Goal: Task Accomplishment & Management: Manage account settings

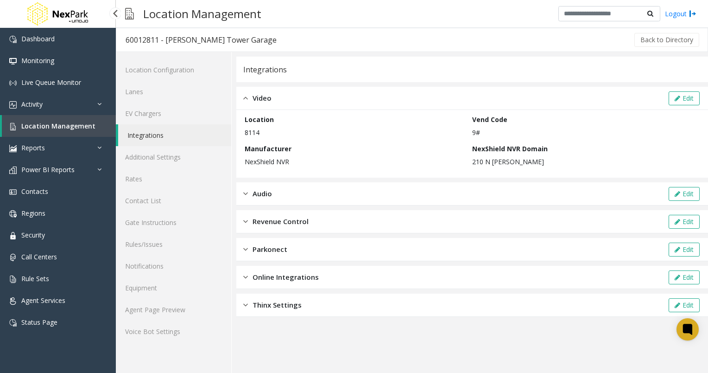
click at [40, 116] on link "Location Management" at bounding box center [59, 126] width 114 height 22
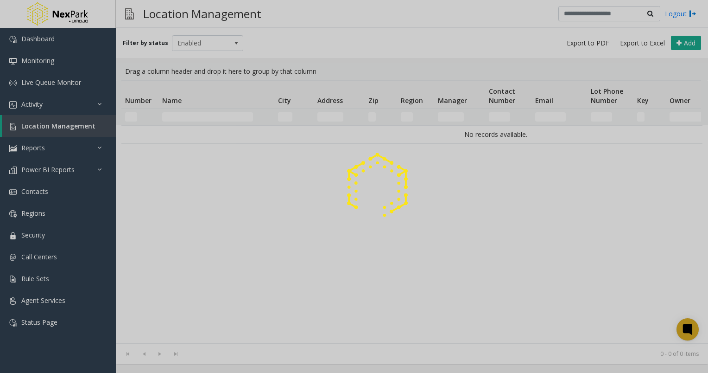
click at [38, 126] on div at bounding box center [354, 186] width 708 height 373
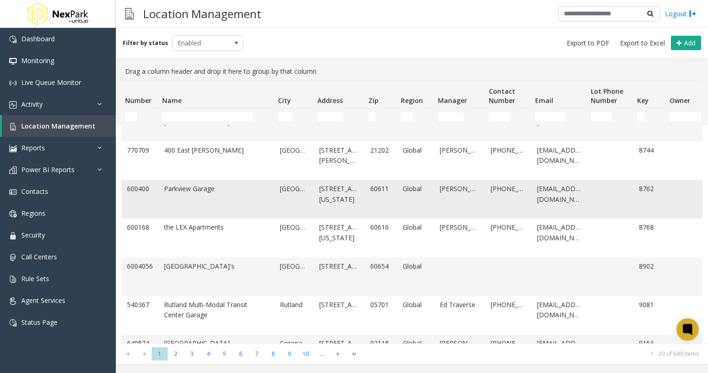
scroll to position [139, 0]
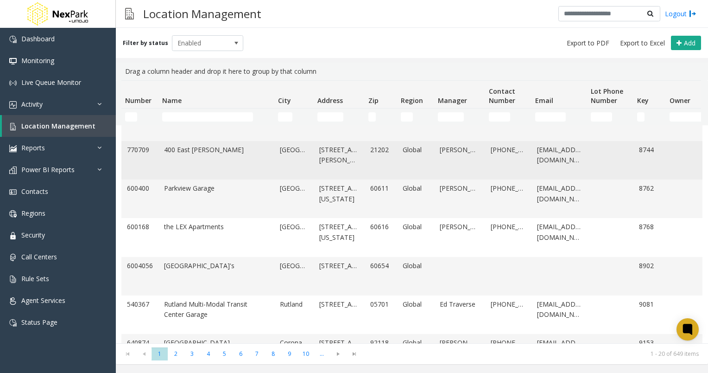
click at [196, 156] on link "400 East [PERSON_NAME]" at bounding box center [216, 160] width 105 height 31
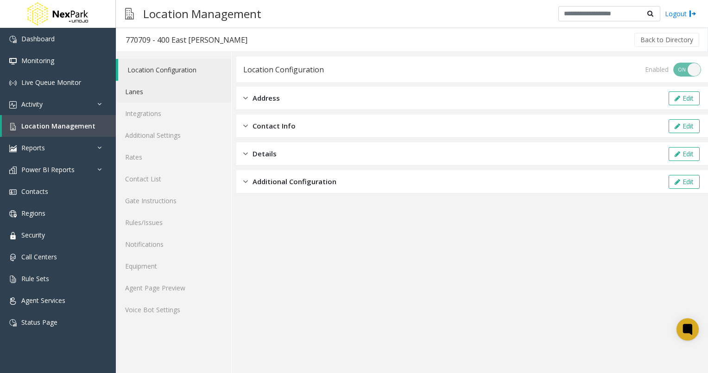
click at [138, 90] on link "Lanes" at bounding box center [173, 92] width 115 height 22
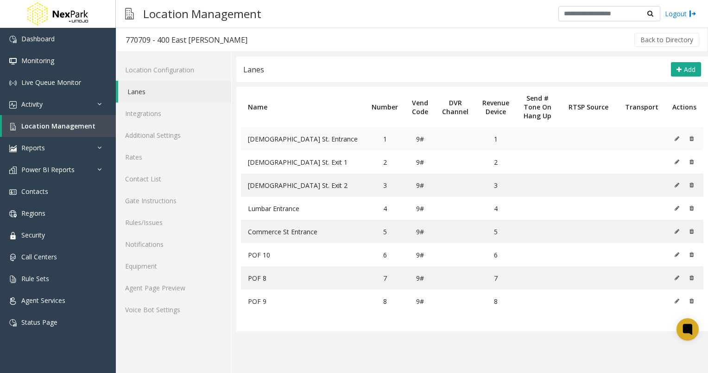
click at [302, 134] on td "[DEMOGRAPHIC_DATA] St. Entrance" at bounding box center [303, 138] width 124 height 23
click at [677, 136] on icon at bounding box center [677, 139] width 5 height 6
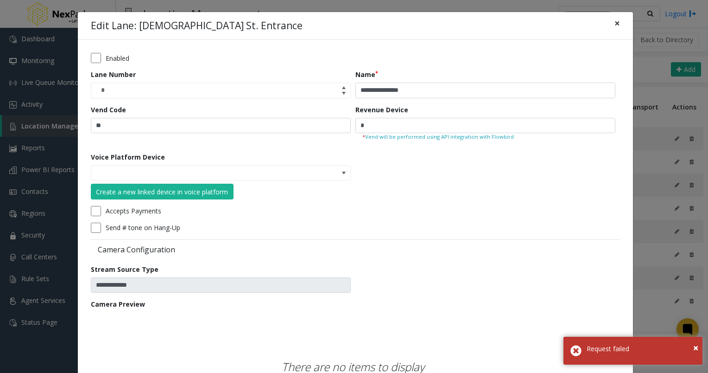
click at [614, 24] on span "×" at bounding box center [617, 23] width 6 height 13
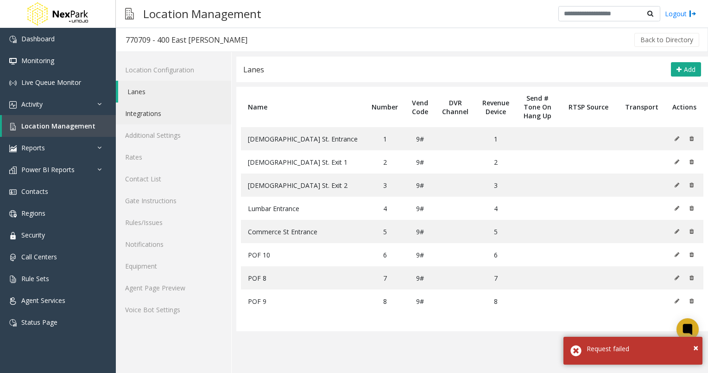
click at [158, 119] on link "Integrations" at bounding box center [173, 113] width 115 height 22
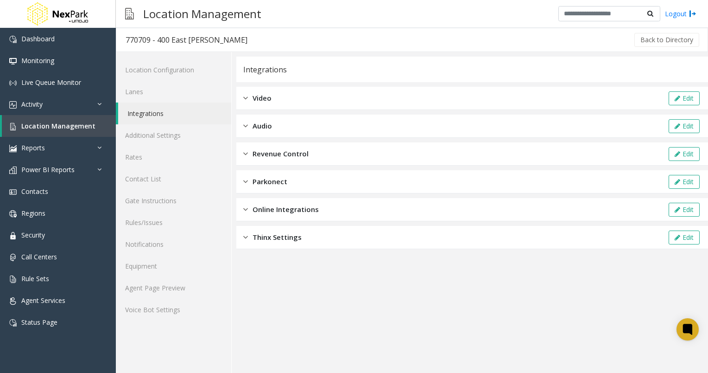
click at [277, 99] on div "Video Edit" at bounding box center [472, 98] width 472 height 23
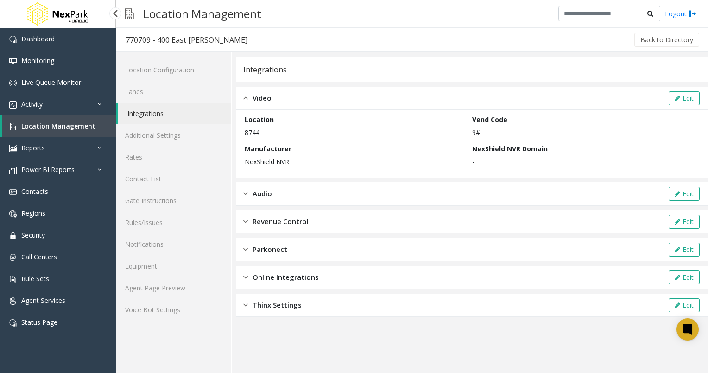
click at [59, 129] on span "Location Management" at bounding box center [58, 125] width 74 height 9
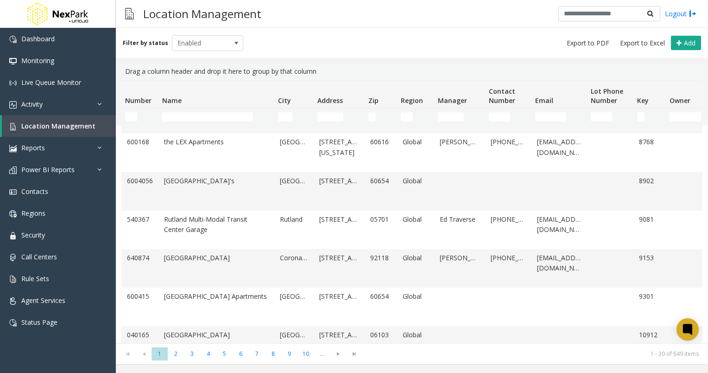
scroll to position [232, 0]
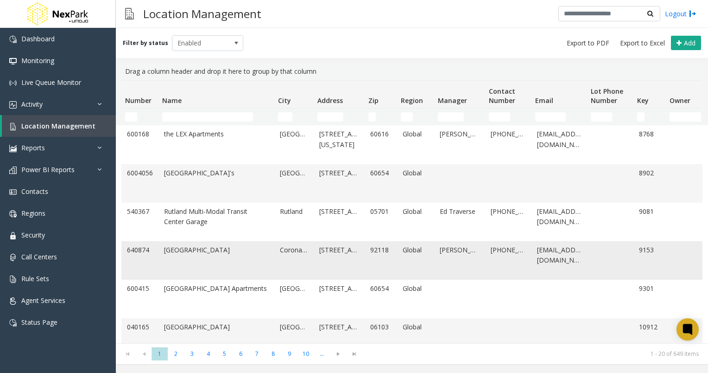
click at [193, 254] on link "[GEOGRAPHIC_DATA]" at bounding box center [216, 260] width 105 height 31
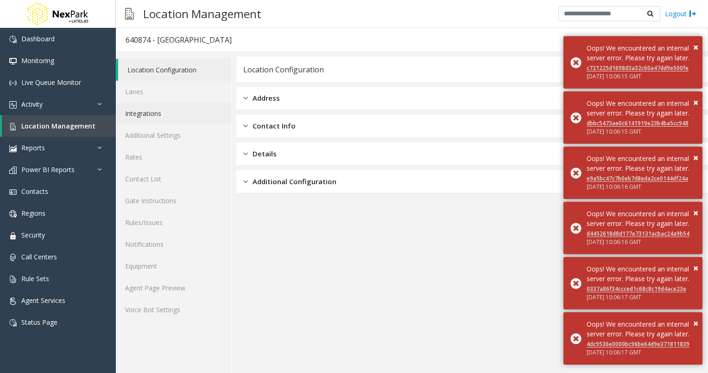
click at [161, 114] on link "Integrations" at bounding box center [173, 113] width 115 height 22
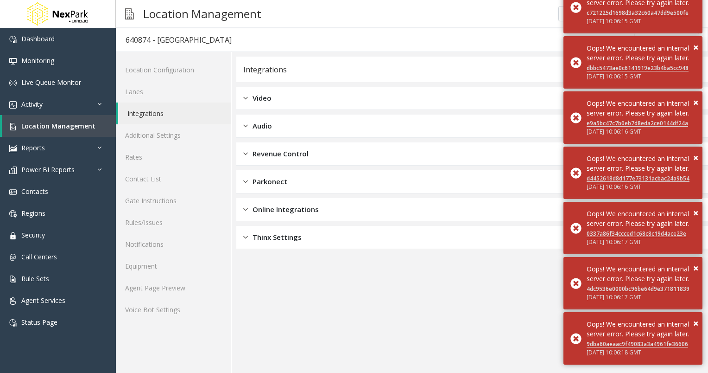
click at [268, 92] on div "Video Edit" at bounding box center [472, 98] width 472 height 23
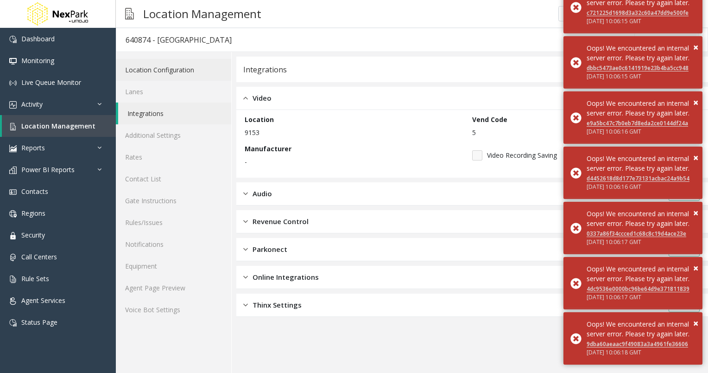
click at [166, 73] on link "Location Configuration" at bounding box center [173, 70] width 115 height 22
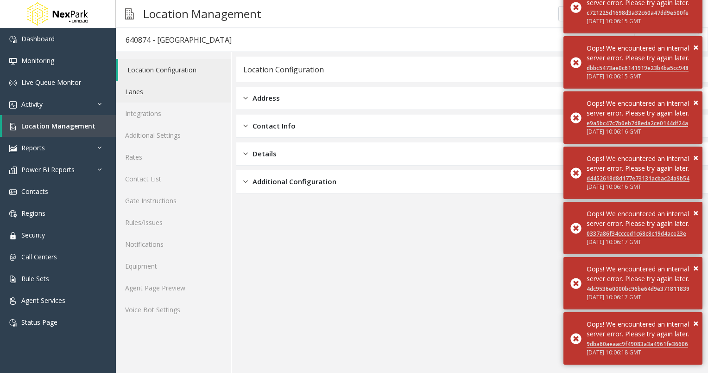
click at [149, 92] on link "Lanes" at bounding box center [173, 92] width 115 height 22
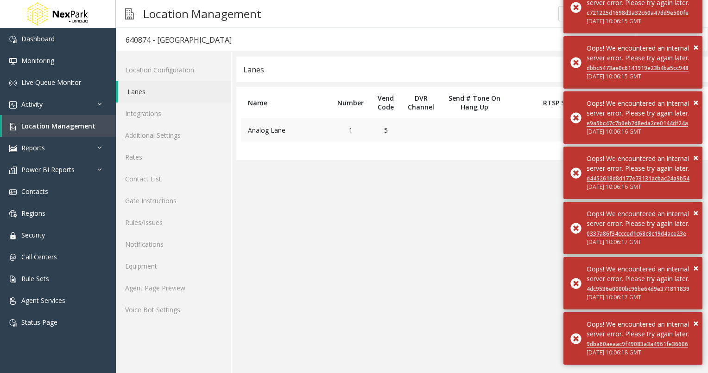
click at [289, 133] on td "Analog Lane" at bounding box center [285, 129] width 89 height 23
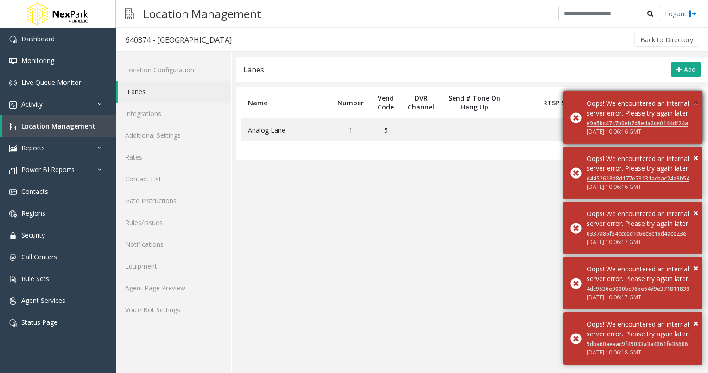
click at [694, 53] on body "Dashboard Monitoring Live Queue Monitor Activity Daily Activity Lane Activity A…" at bounding box center [354, 186] width 708 height 373
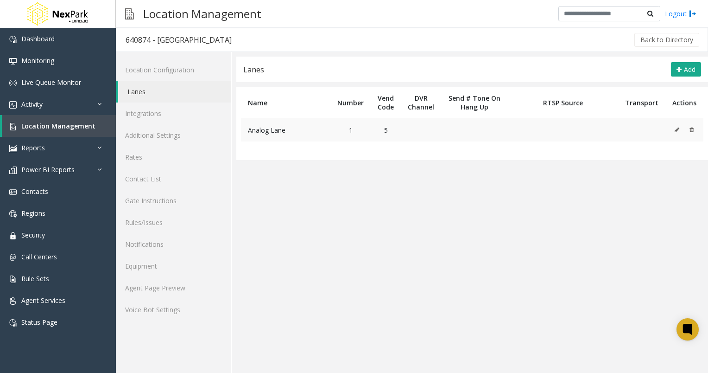
click at [679, 130] on icon at bounding box center [677, 130] width 5 height 6
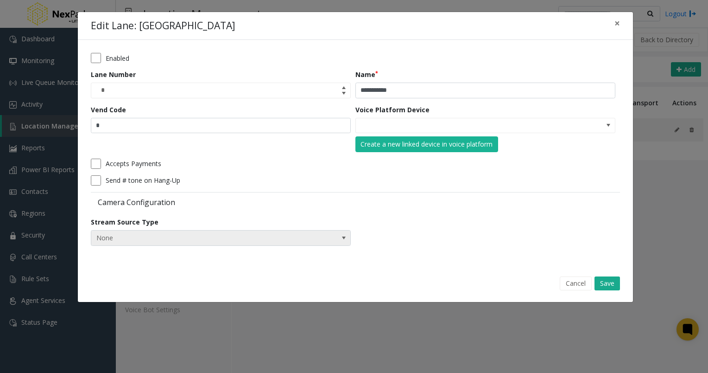
click at [322, 240] on span "None" at bounding box center [221, 238] width 260 height 16
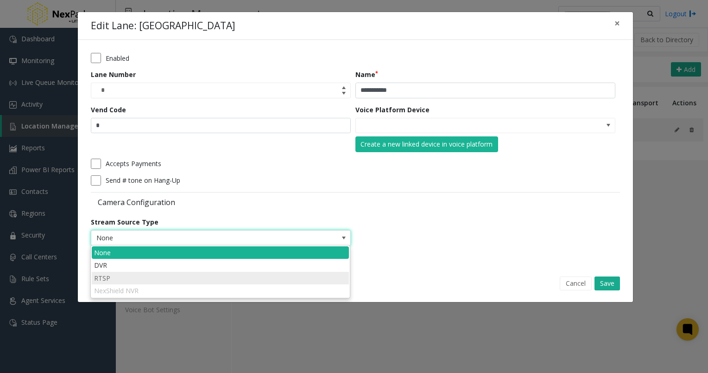
click at [252, 281] on li "RTSP" at bounding box center [220, 278] width 257 height 13
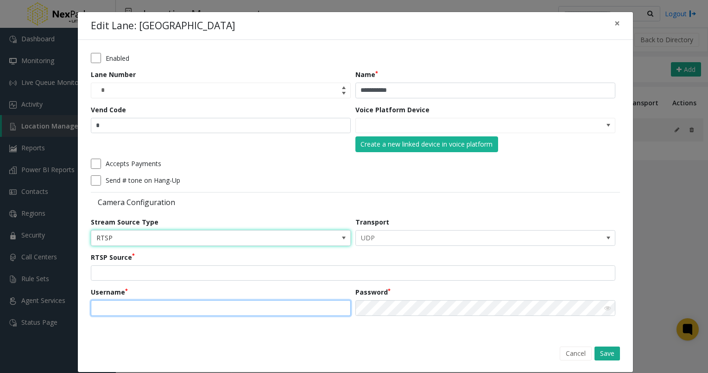
type input "********"
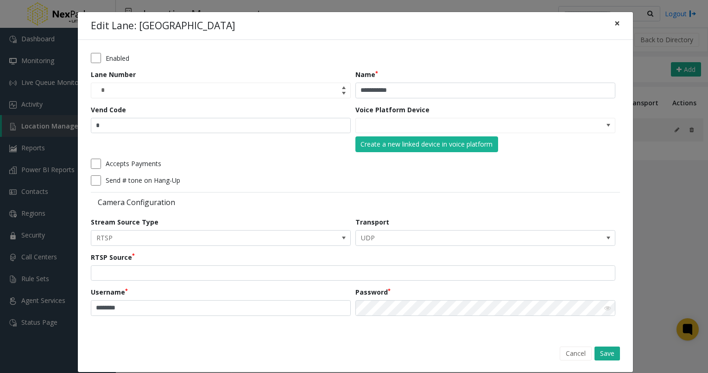
click at [615, 23] on span "×" at bounding box center [617, 23] width 6 height 13
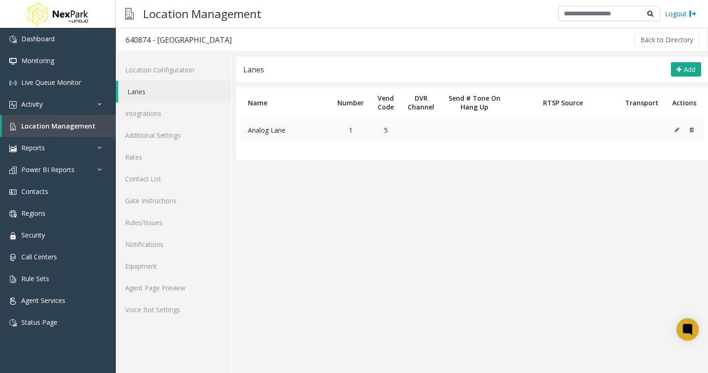
click at [676, 131] on icon at bounding box center [677, 130] width 5 height 6
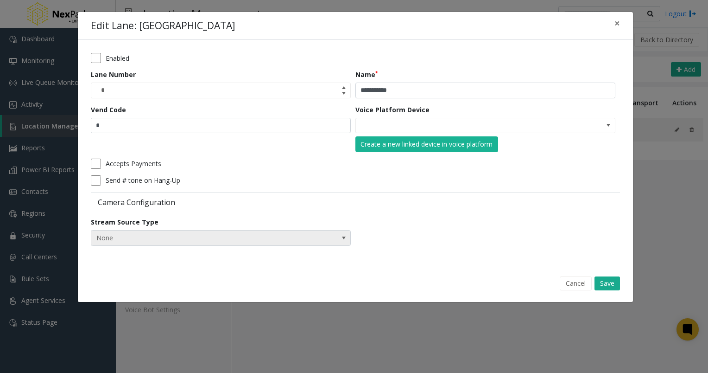
click at [312, 240] on span "None" at bounding box center [221, 238] width 260 height 16
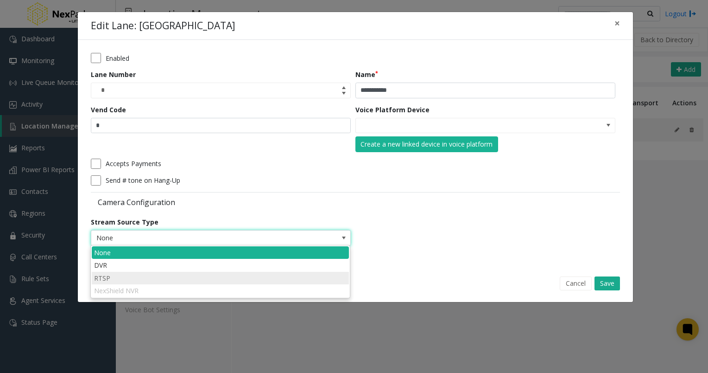
click at [248, 280] on li "RTSP" at bounding box center [220, 278] width 257 height 13
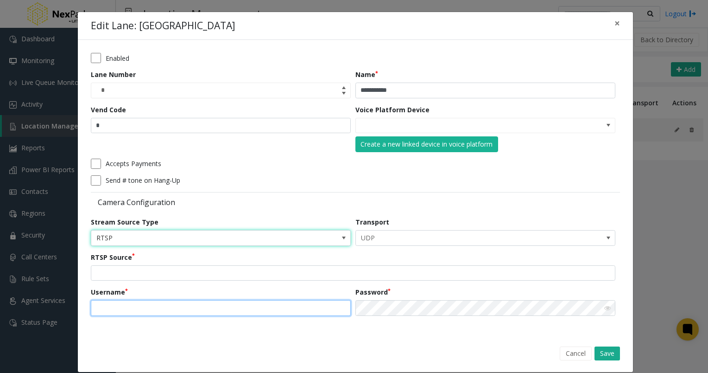
type input "********"
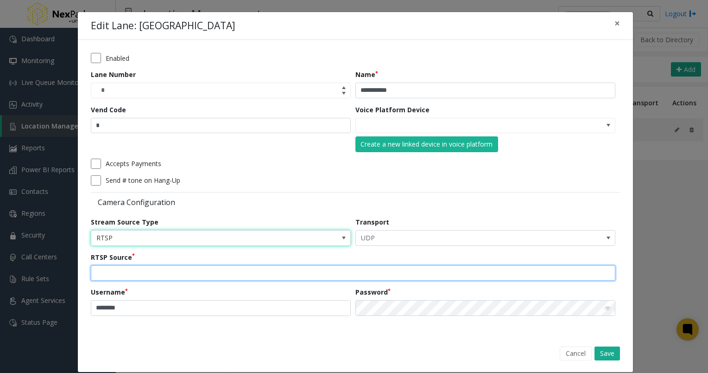
click at [292, 268] on input "text" at bounding box center [353, 273] width 524 height 16
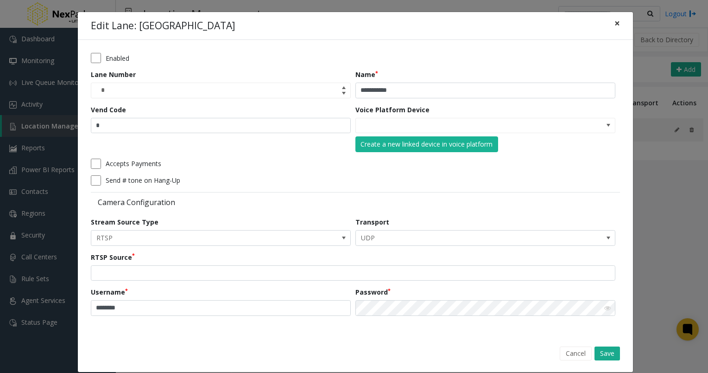
click at [614, 24] on span "×" at bounding box center [617, 23] width 6 height 13
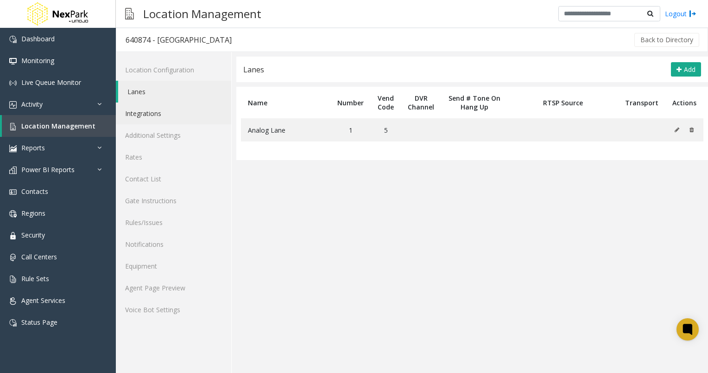
click at [164, 112] on link "Integrations" at bounding box center [173, 113] width 115 height 22
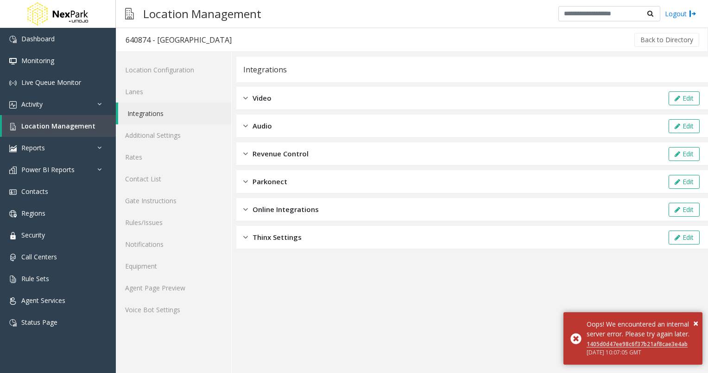
click at [298, 105] on div "Video Edit" at bounding box center [472, 98] width 472 height 23
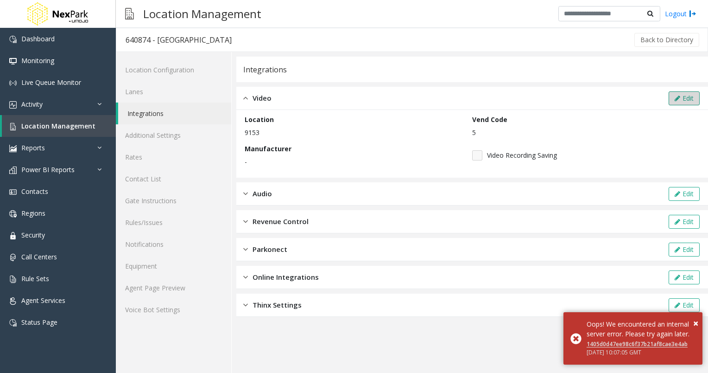
click at [684, 96] on button "Edit" at bounding box center [684, 98] width 31 height 14
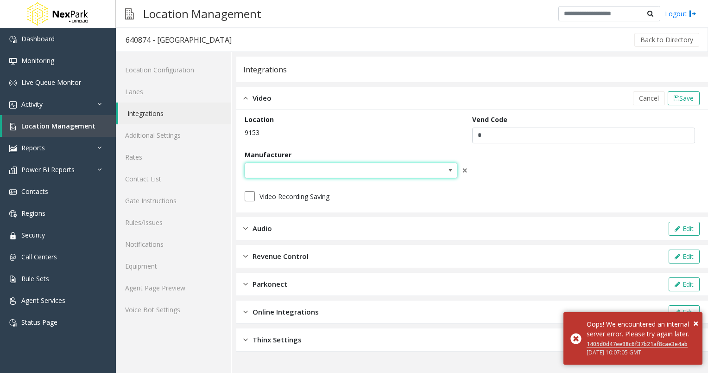
click at [449, 171] on span at bounding box center [450, 169] width 7 height 7
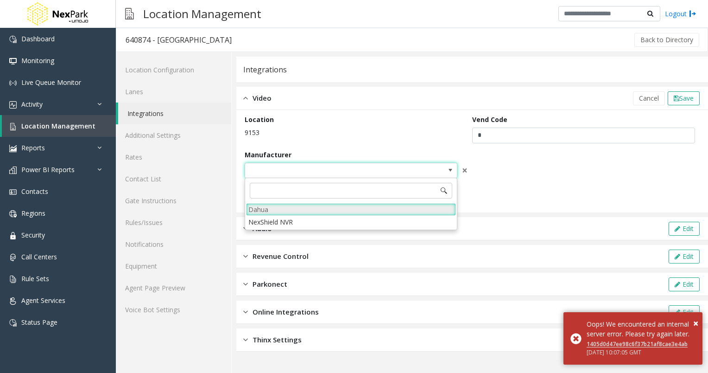
click at [404, 208] on li "Dahua" at bounding box center [351, 209] width 210 height 13
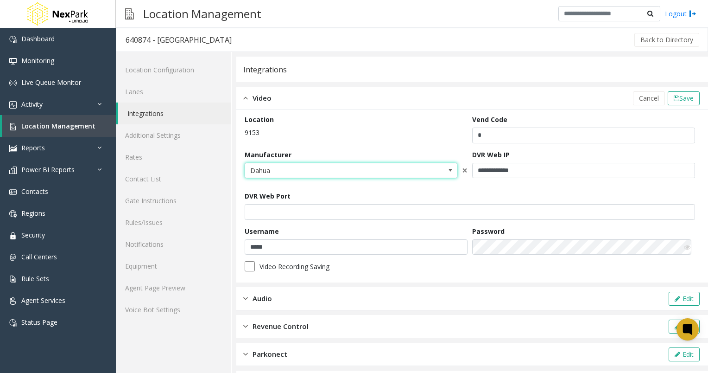
click at [444, 171] on span at bounding box center [450, 170] width 13 height 15
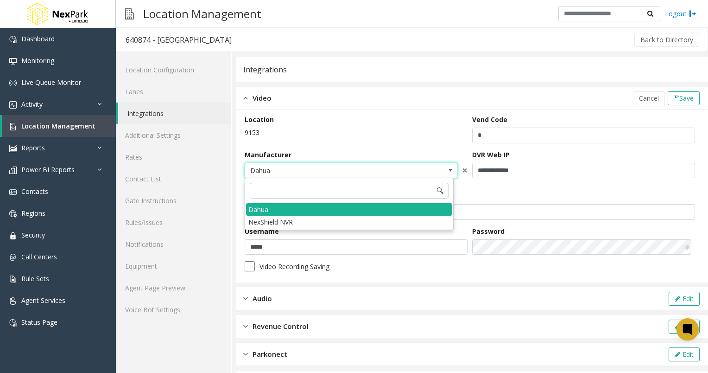
click at [447, 171] on span at bounding box center [450, 169] width 7 height 7
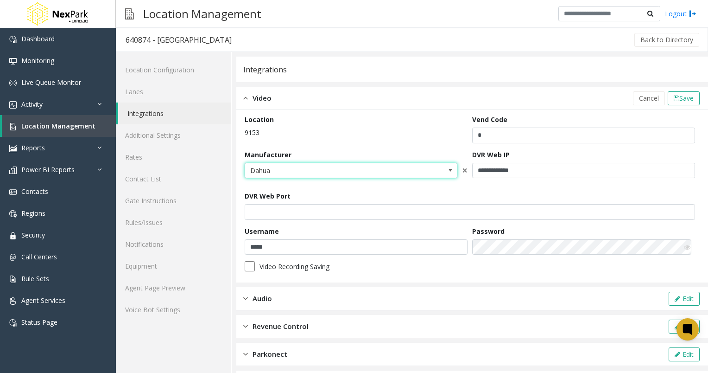
click at [156, 112] on link "Integrations" at bounding box center [174, 113] width 113 height 22
click at [168, 85] on link "Lanes" at bounding box center [173, 92] width 115 height 22
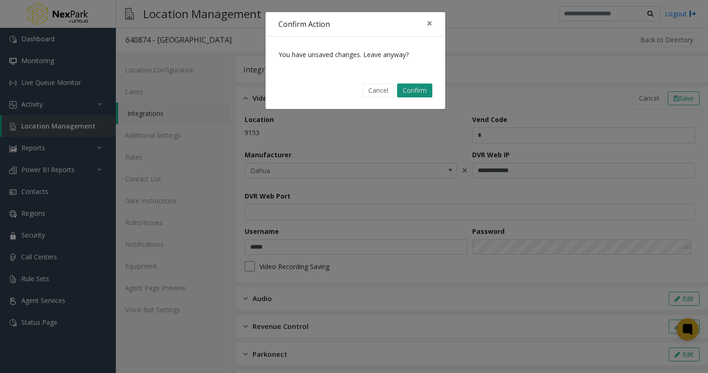
click at [413, 92] on button "Confirm" at bounding box center [414, 90] width 35 height 14
